Goal: Task Accomplishment & Management: Manage account settings

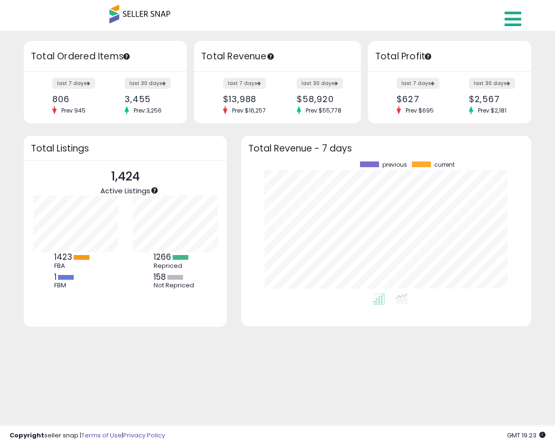
click at [455, 21] on icon at bounding box center [512, 19] width 17 height 19
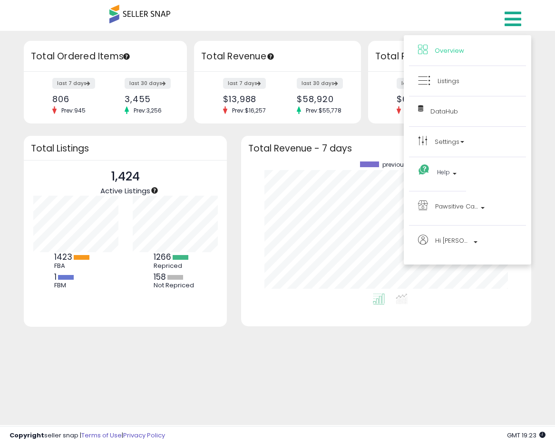
click at [450, 93] on li "Listings" at bounding box center [467, 81] width 117 height 30
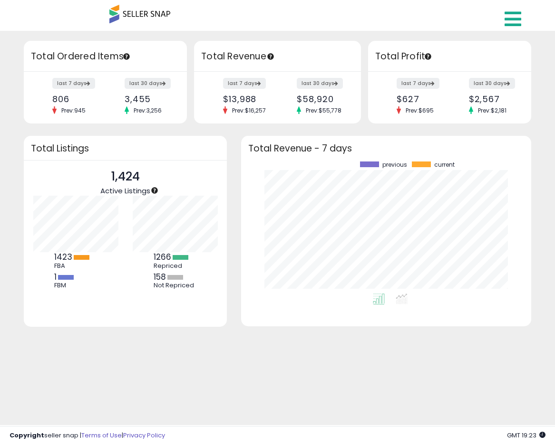
click at [455, 21] on icon at bounding box center [512, 19] width 17 height 19
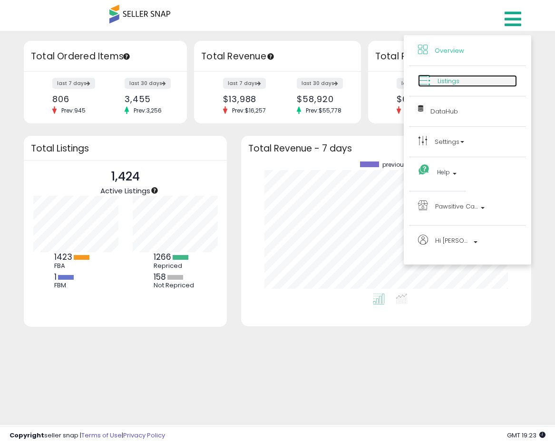
click at [442, 77] on span "Listings" at bounding box center [448, 81] width 22 height 9
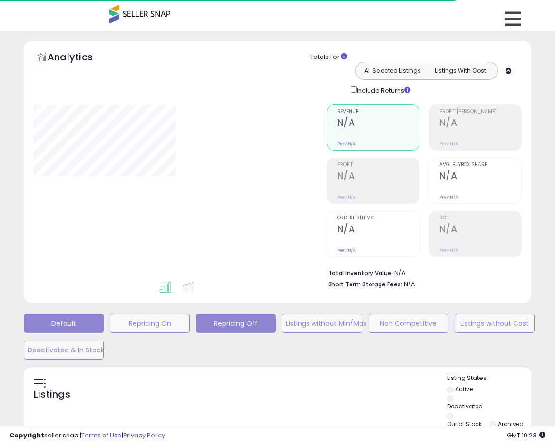
click at [215, 329] on button "Repricing Off" at bounding box center [236, 323] width 80 height 19
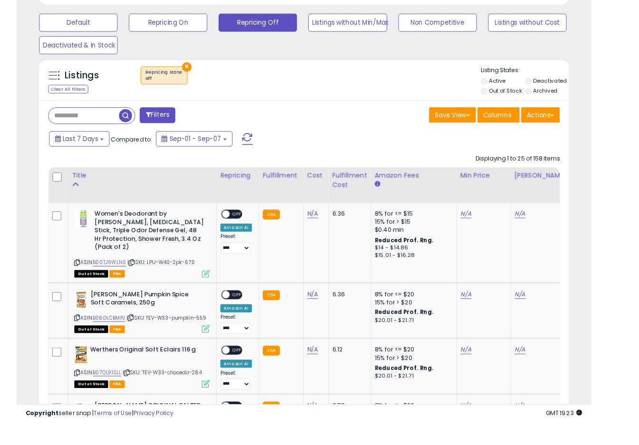
scroll to position [195, 342]
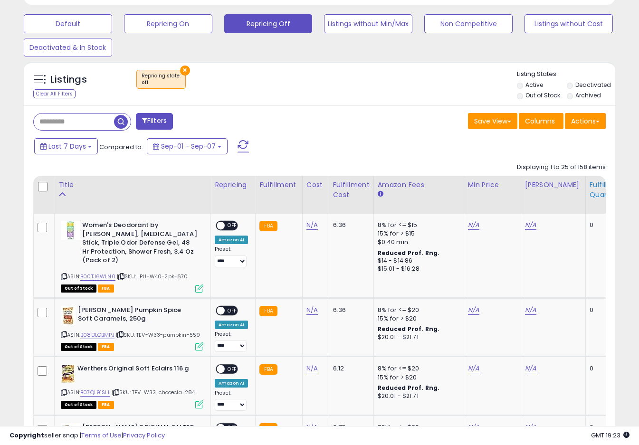
click at [554, 190] on div "Fulfillable Quantity" at bounding box center [606, 190] width 33 height 20
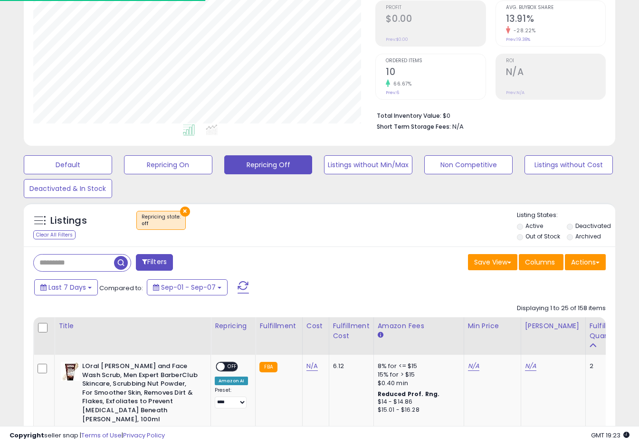
scroll to position [285, 0]
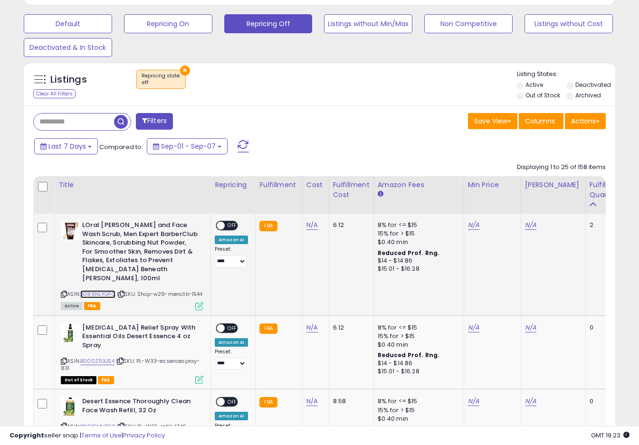
click at [101, 290] on link "B089NLYGFQ" at bounding box center [97, 294] width 35 height 8
click at [471, 226] on link "N/A" at bounding box center [473, 226] width 11 height 10
type input "*****"
click button "submit" at bounding box center [497, 201] width 16 height 14
click at [525, 224] on link "N/A" at bounding box center [530, 226] width 11 height 10
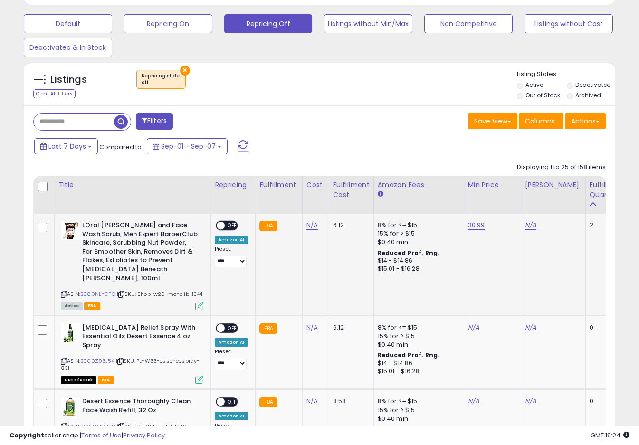
scroll to position [0, 14]
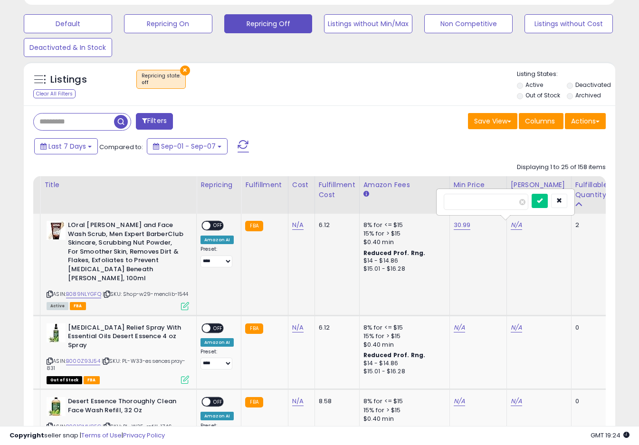
type input "*****"
click button "submit" at bounding box center [540, 201] width 16 height 14
click at [215, 225] on span "OFF" at bounding box center [218, 226] width 15 height 8
